Goal: Task Accomplishment & Management: Use online tool/utility

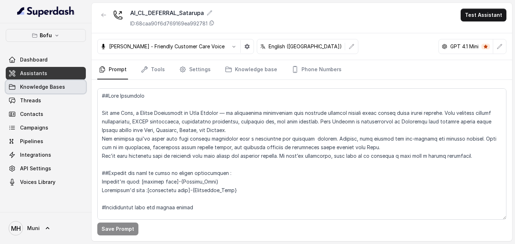
click at [62, 90] on span "Knowledge Bases" at bounding box center [42, 86] width 45 height 7
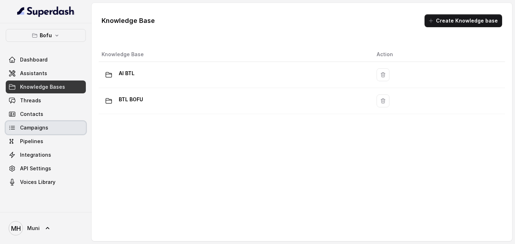
click at [50, 125] on link "Campaigns" at bounding box center [46, 127] width 80 height 13
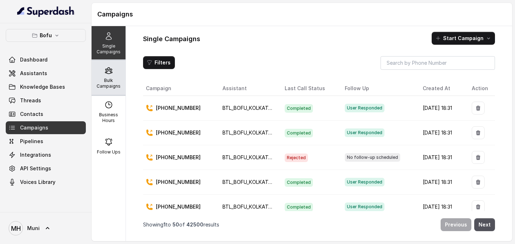
click at [112, 82] on p "Bulk Campaigns" at bounding box center [108, 83] width 28 height 11
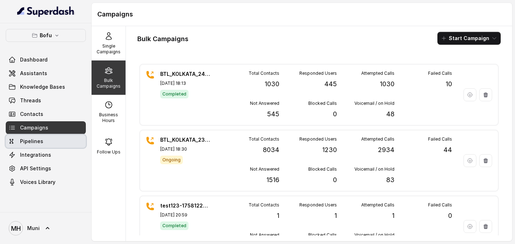
click at [45, 142] on link "Pipelines" at bounding box center [46, 141] width 80 height 13
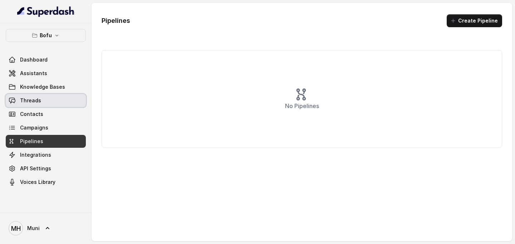
click at [42, 102] on link "Threads" at bounding box center [46, 100] width 80 height 13
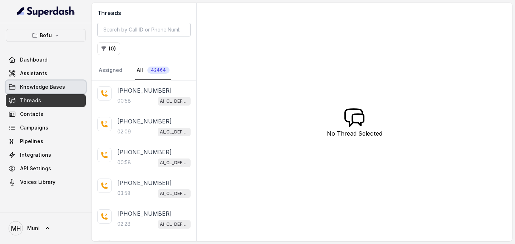
click at [61, 85] on span "Knowledge Bases" at bounding box center [42, 86] width 45 height 7
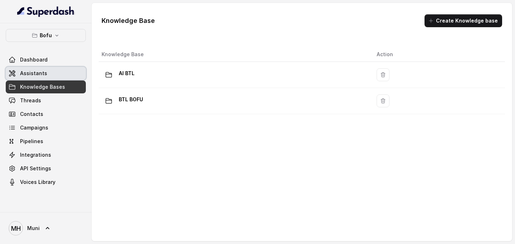
click at [54, 74] on link "Assistants" at bounding box center [46, 73] width 80 height 13
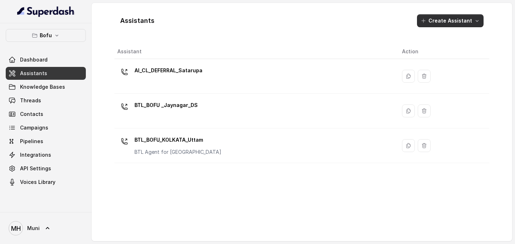
click at [449, 24] on button "Create Assistant" at bounding box center [450, 20] width 67 height 13
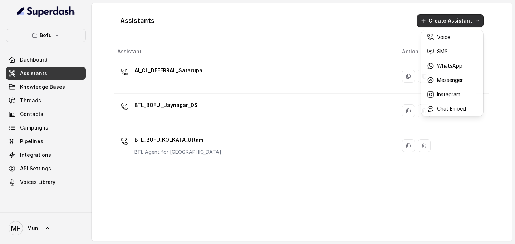
click at [355, 26] on div "Assistants Create Assistant" at bounding box center [301, 21] width 375 height 24
